Goal: Register for event/course

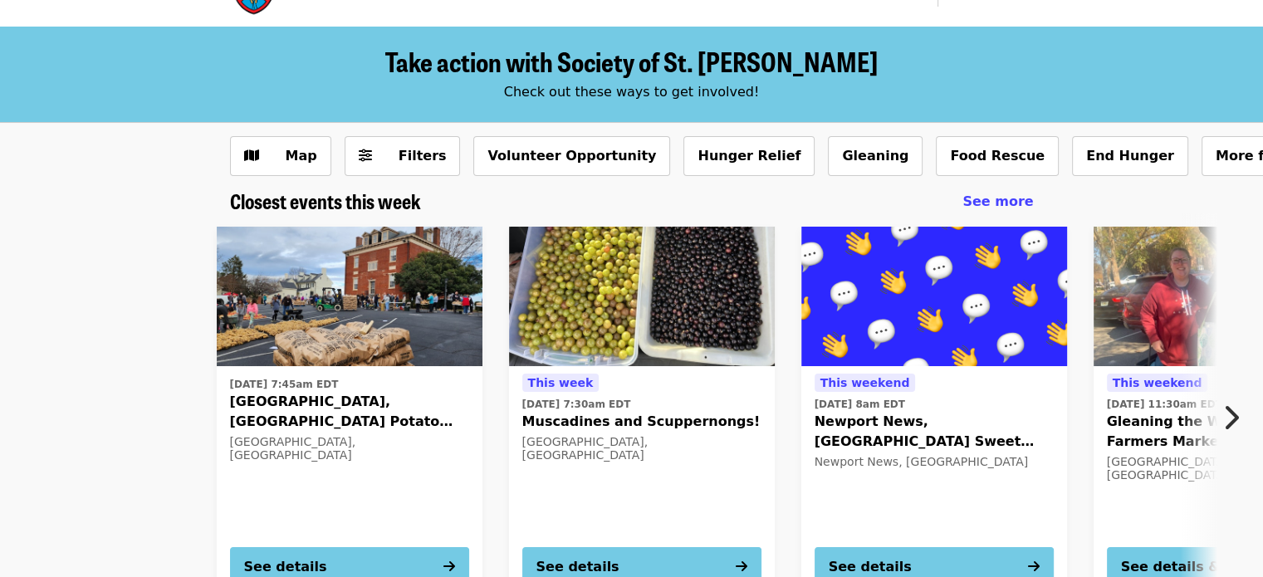
scroll to position [46, 0]
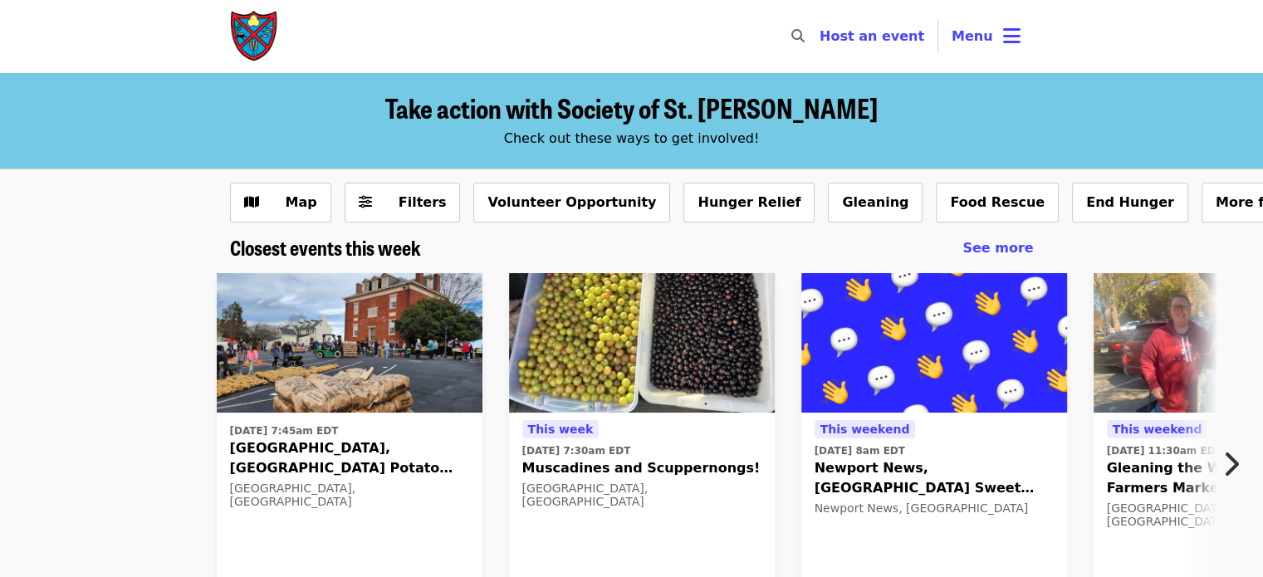
click at [1003, 45] on icon "bars icon" at bounding box center [1011, 36] width 17 height 24
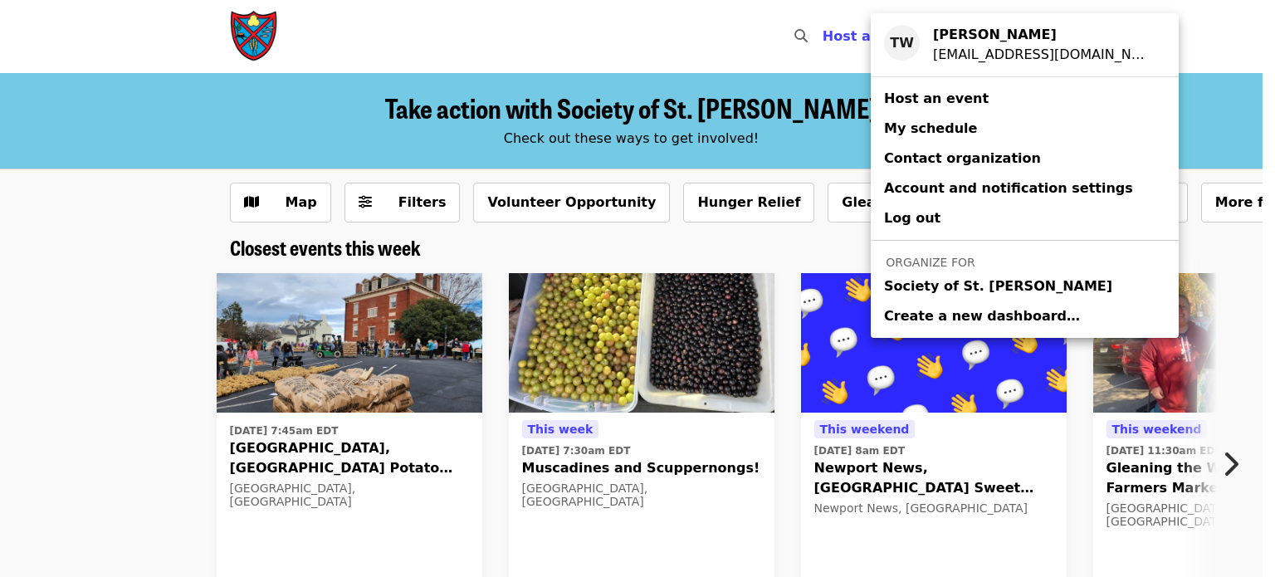
click at [172, 398] on div "Account menu" at bounding box center [637, 288] width 1275 height 577
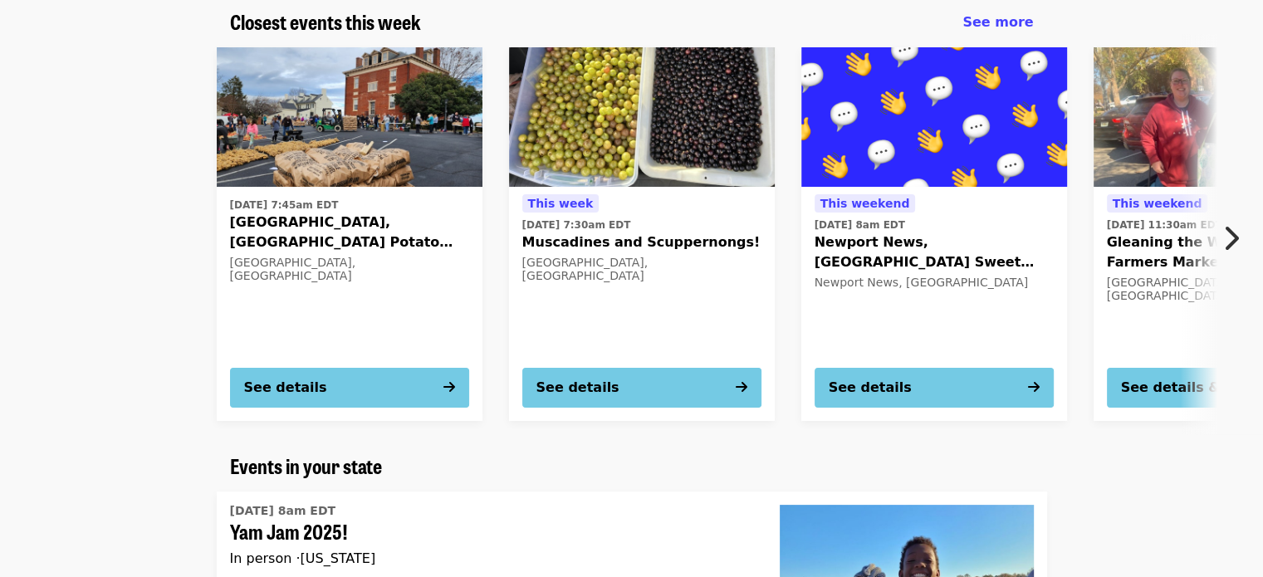
scroll to position [216, 0]
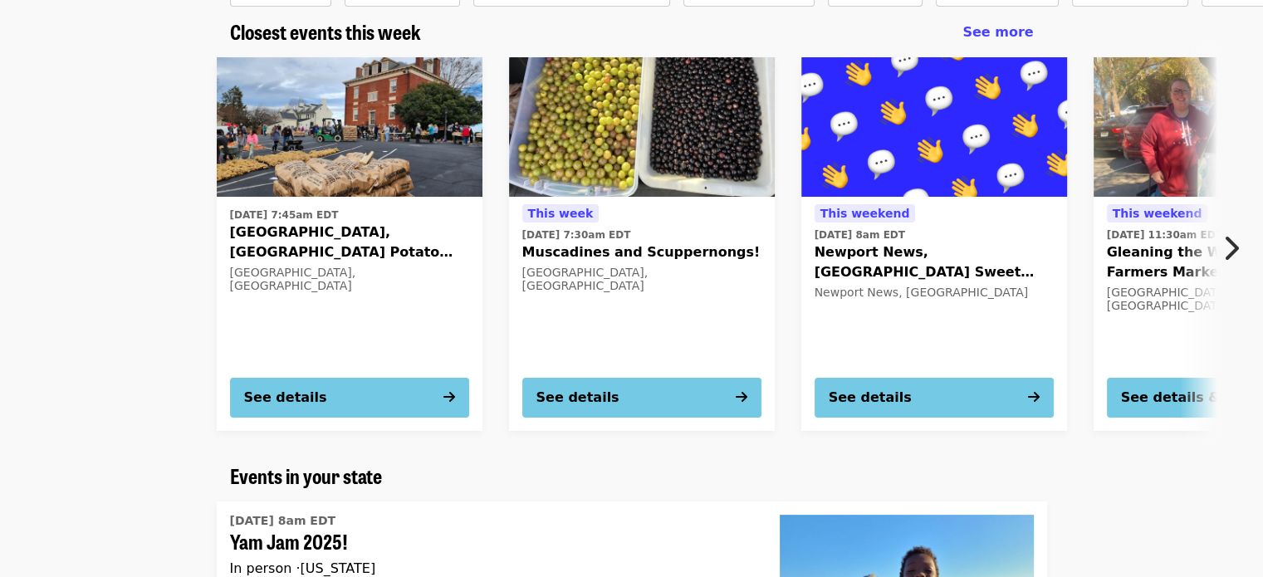
click at [1233, 245] on icon "chevron-right icon" at bounding box center [1230, 248] width 17 height 32
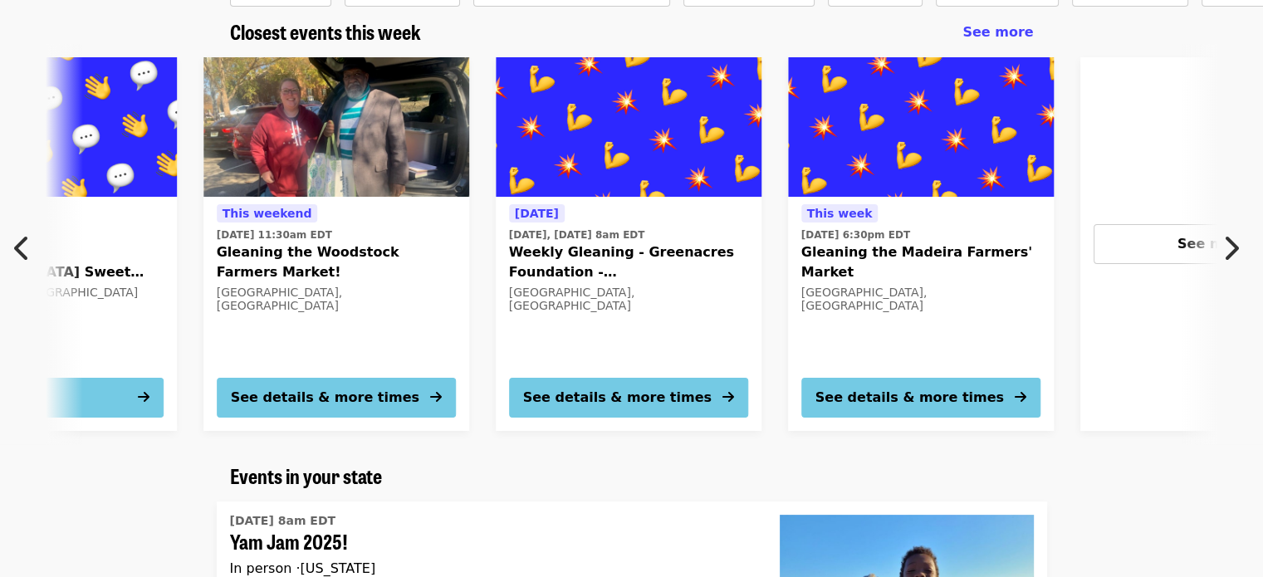
scroll to position [0, 893]
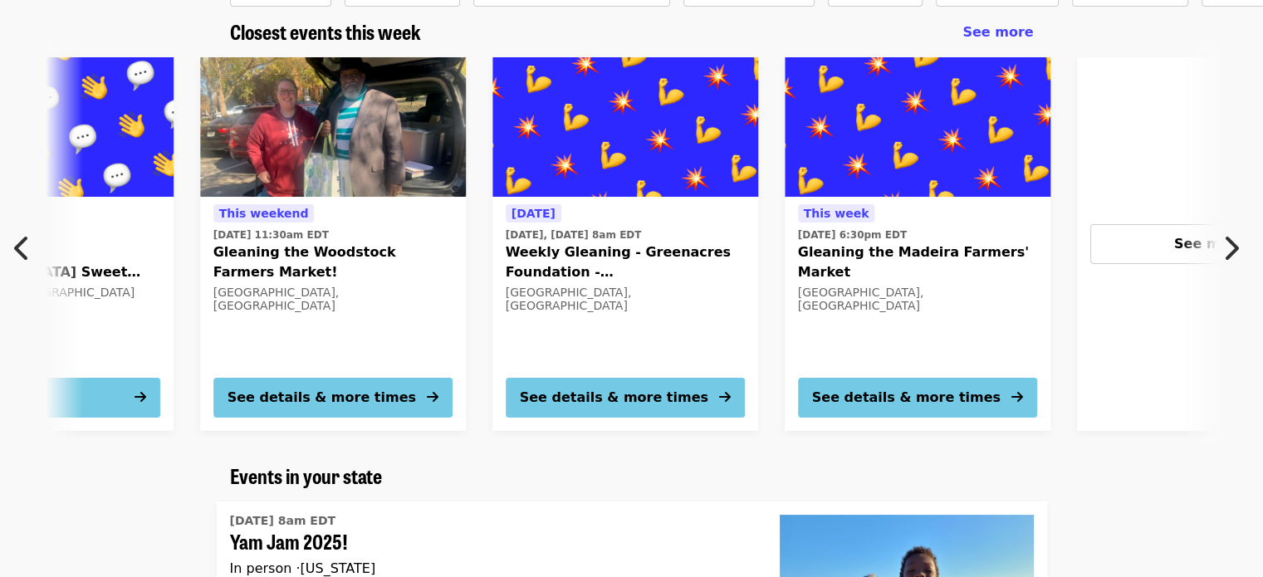
click at [1161, 253] on button "See more" at bounding box center [1209, 244] width 239 height 40
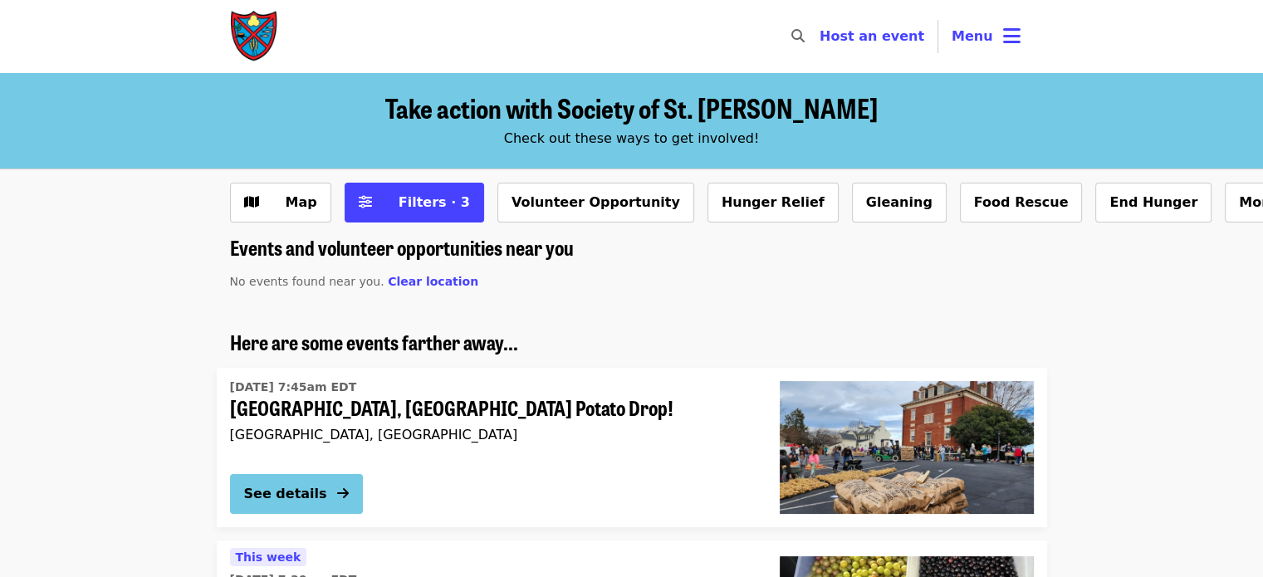
click at [983, 33] on span "Menu" at bounding box center [972, 36] width 42 height 16
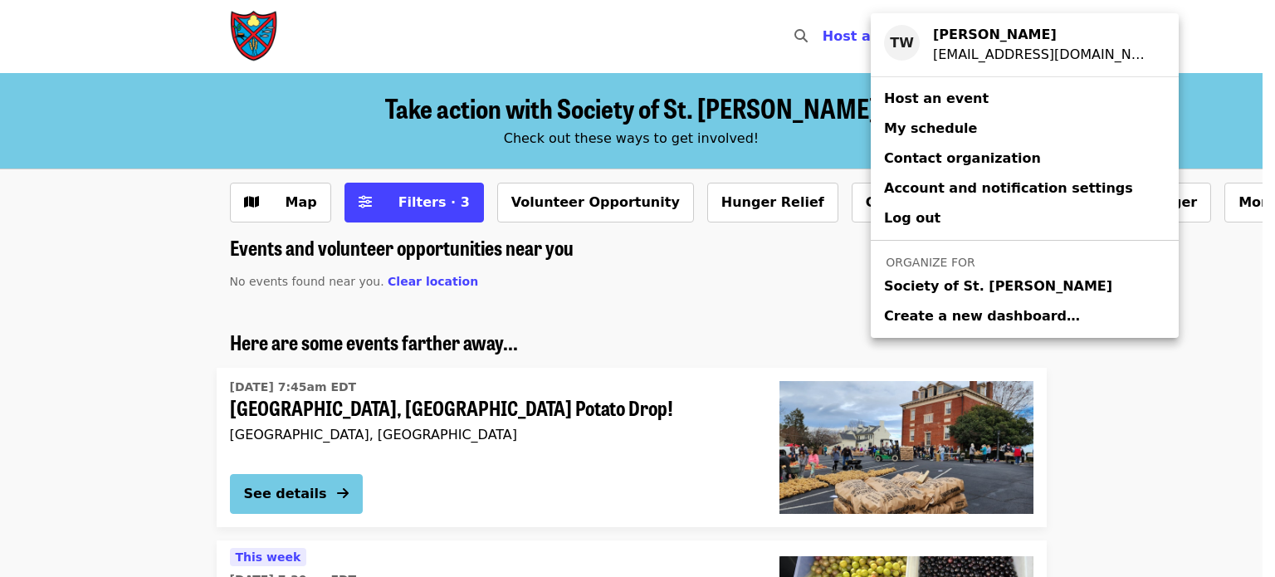
click at [917, 281] on span "Society of St. [PERSON_NAME]" at bounding box center [998, 286] width 228 height 20
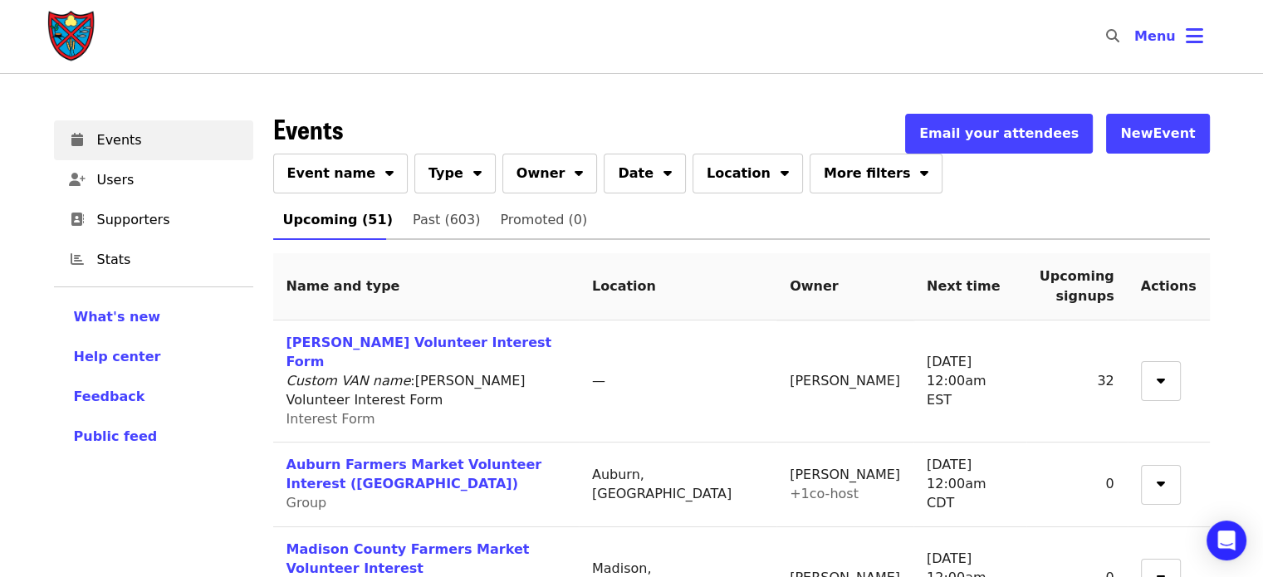
click at [338, 171] on span "Event name" at bounding box center [331, 174] width 89 height 20
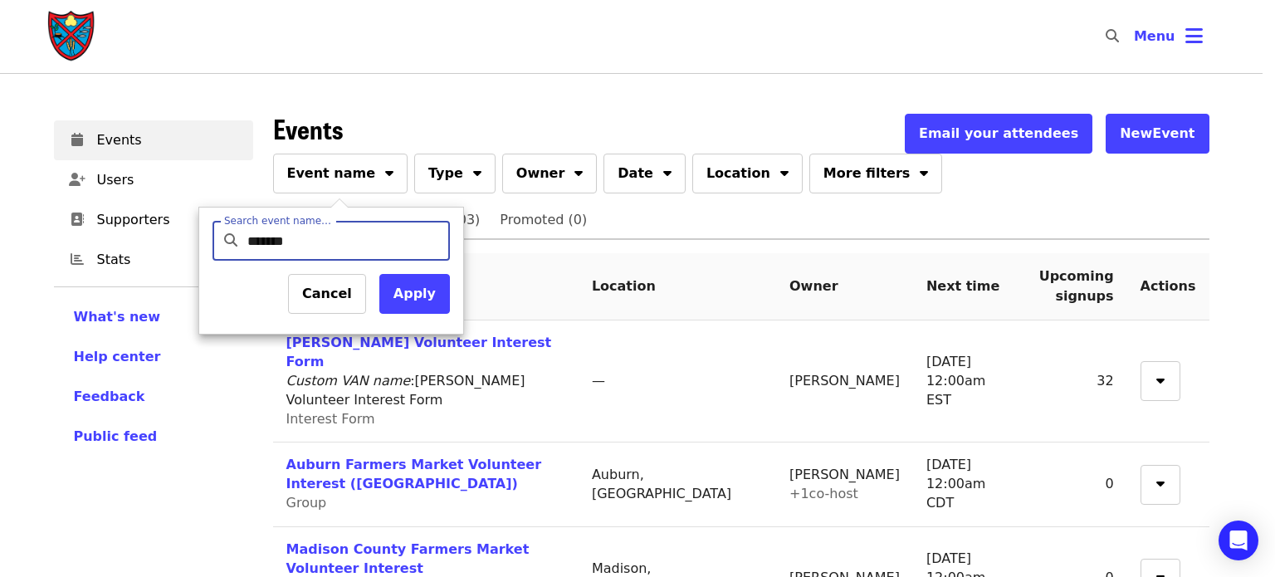
type input "********"
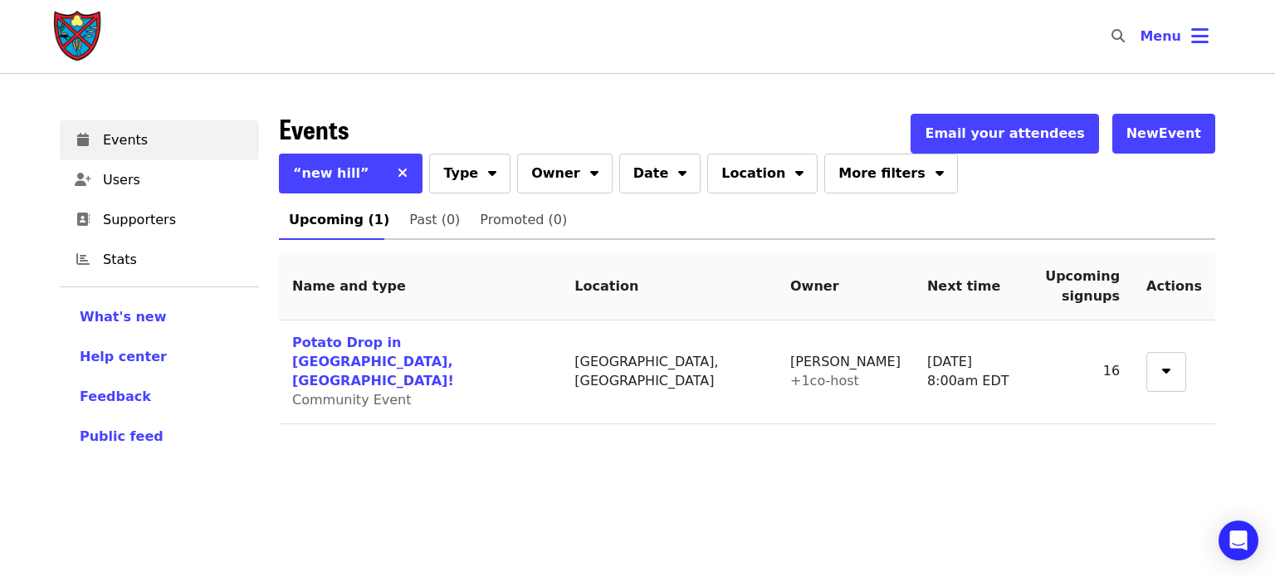
click at [353, 332] on td "Potato Drop in New Hill, NC! Community Event" at bounding box center [420, 372] width 282 height 104
click at [366, 340] on link "Potato Drop in [GEOGRAPHIC_DATA], [GEOGRAPHIC_DATA]!" at bounding box center [373, 362] width 162 height 54
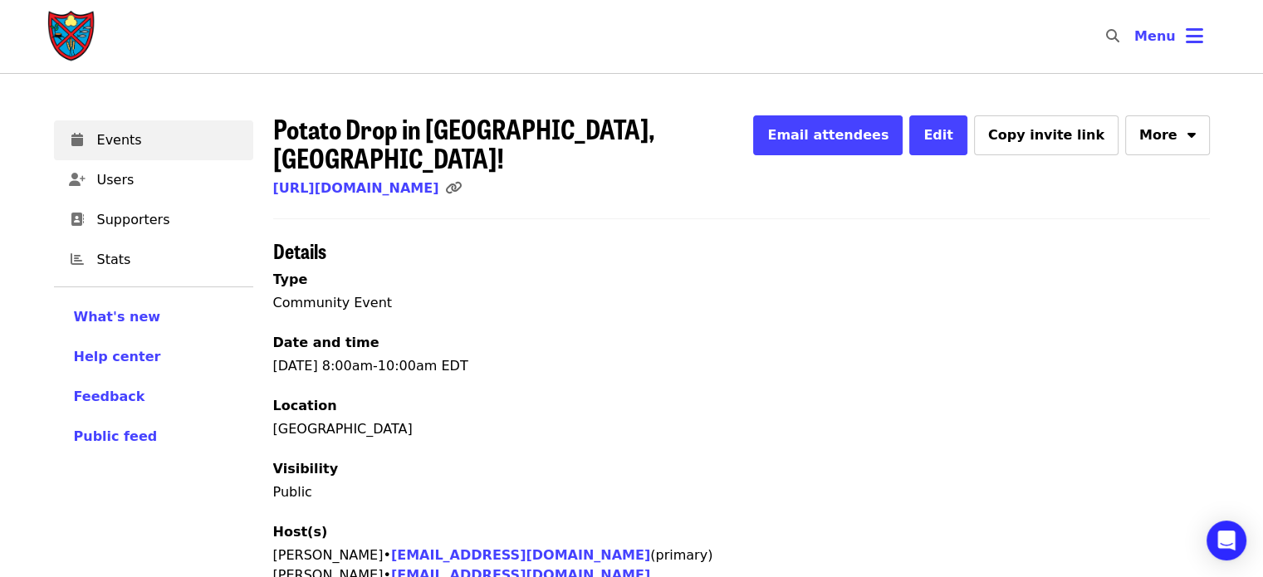
scroll to position [432, 0]
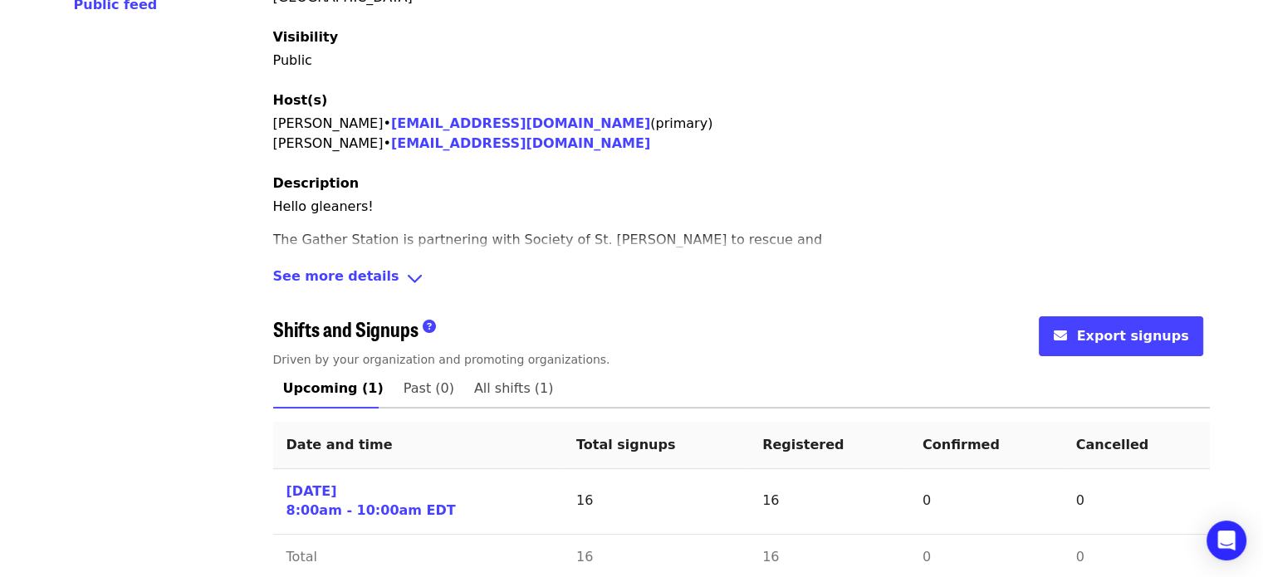
click at [307, 487] on link "Sat 10/4/25 8:00am - 10:00am EDT" at bounding box center [370, 501] width 169 height 38
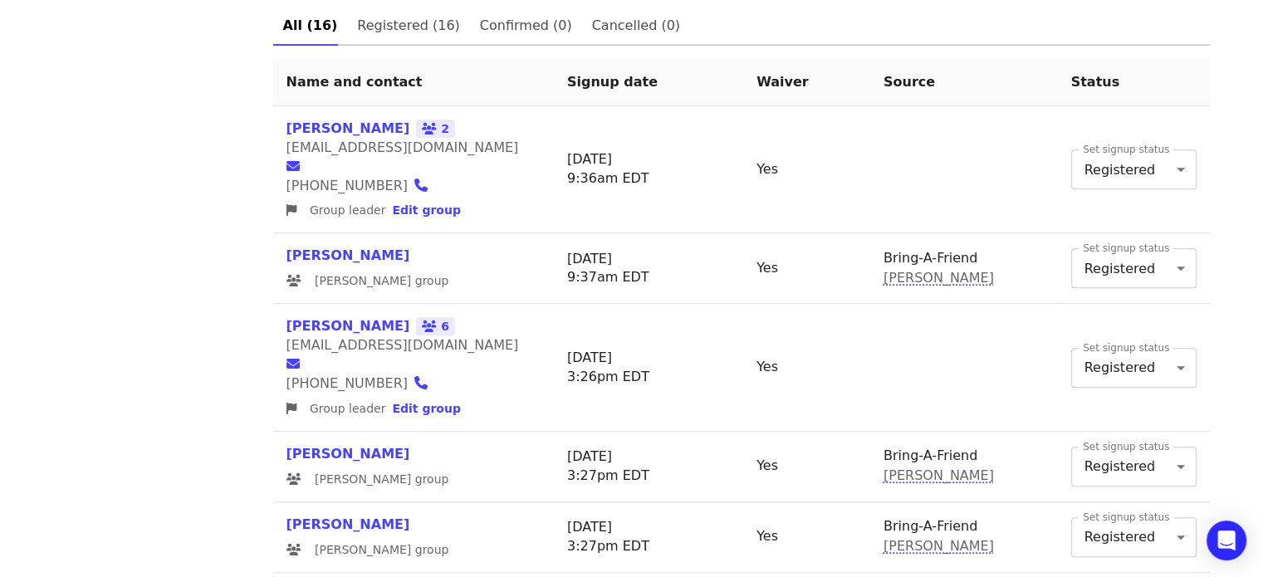
scroll to position [857, 0]
